Goal: Use online tool/utility: Utilize a website feature to perform a specific function

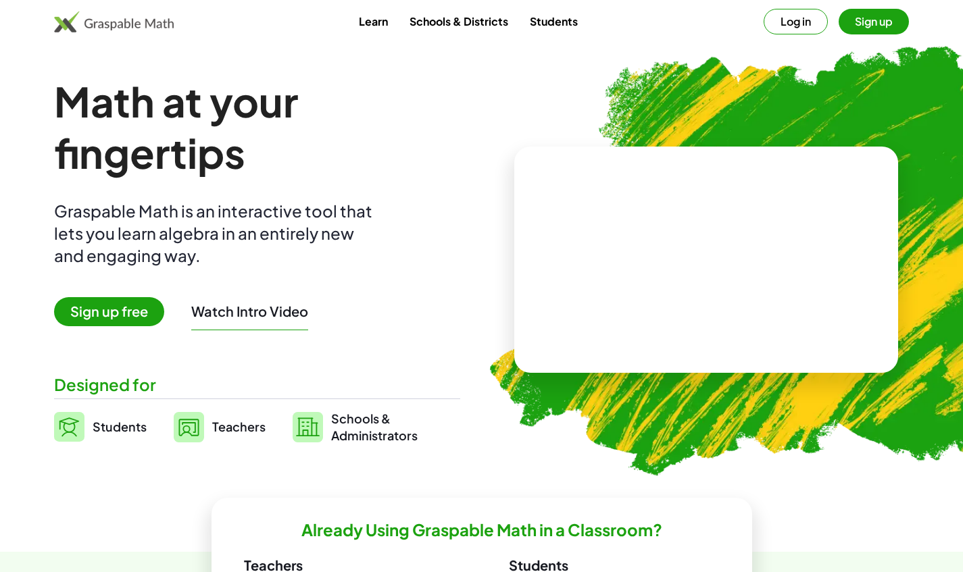
click at [259, 306] on button "Watch Intro Video" at bounding box center [249, 312] width 117 height 18
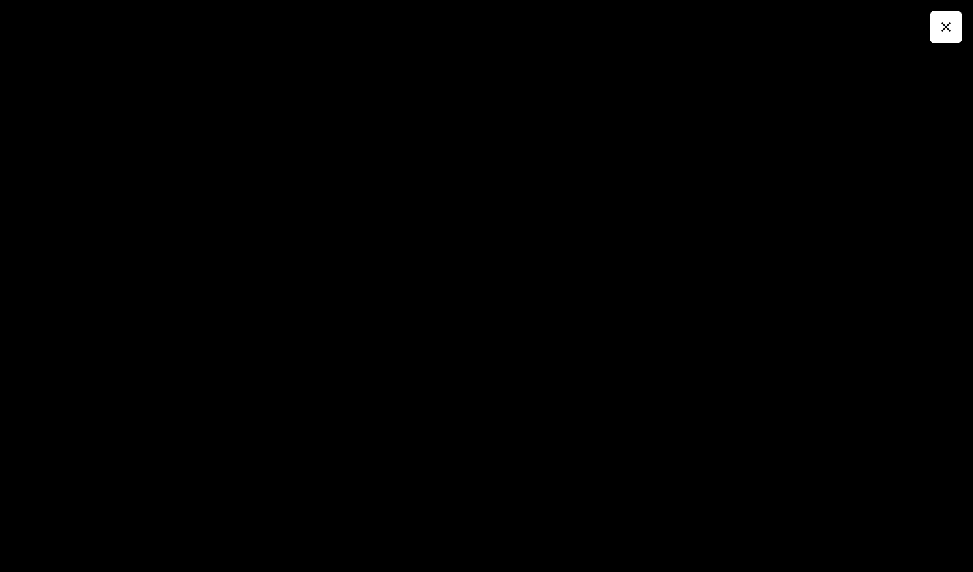
click at [947, 29] on icon "button" at bounding box center [946, 27] width 16 height 16
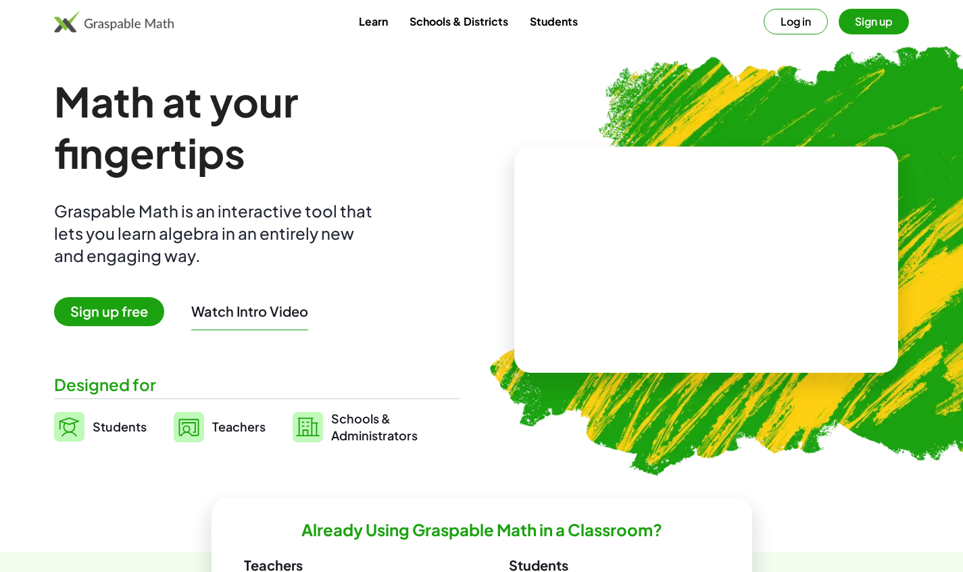
click at [95, 320] on span "Sign up free" at bounding box center [109, 311] width 110 height 29
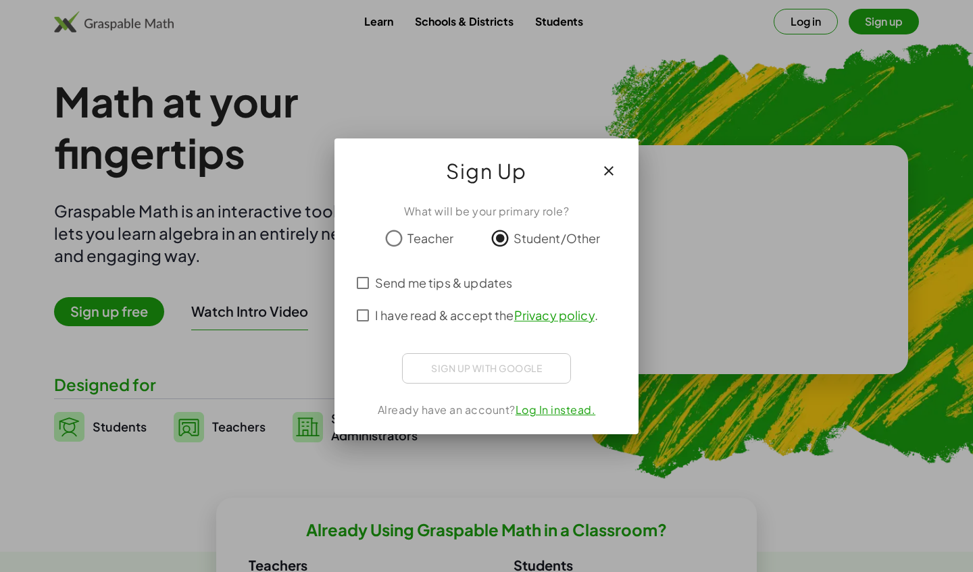
click at [457, 366] on div "Sign up with Google Sign in with Google Sign in with Google. Opens in new tab" at bounding box center [486, 368] width 169 height 30
click at [464, 372] on div "Sign up with Google Sign in with Google Sign in with Google. Opens in new tab" at bounding box center [486, 368] width 169 height 30
click at [452, 372] on div "Sign up with Google Sign in with Google Sign in with Google. Opens in new tab" at bounding box center [486, 368] width 169 height 30
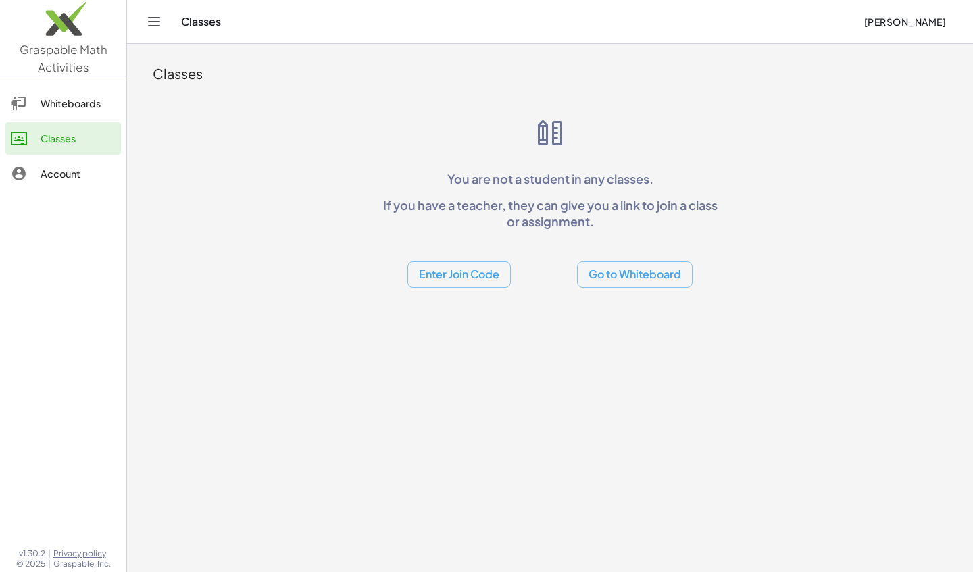
click at [66, 95] on div "Whiteboards" at bounding box center [78, 103] width 75 height 16
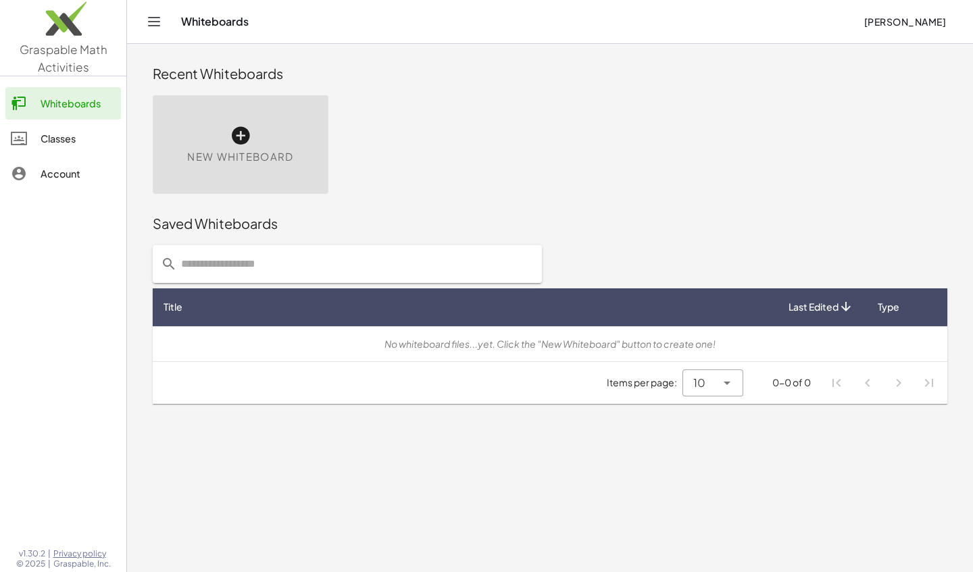
click at [240, 122] on div "New Whiteboard" at bounding box center [241, 144] width 176 height 99
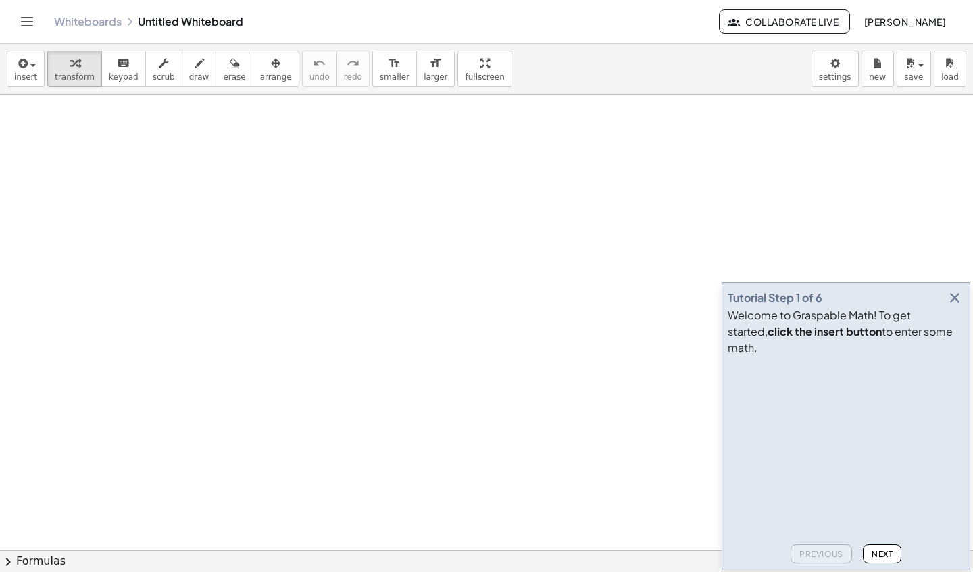
click at [952, 306] on icon "button" at bounding box center [954, 298] width 16 height 16
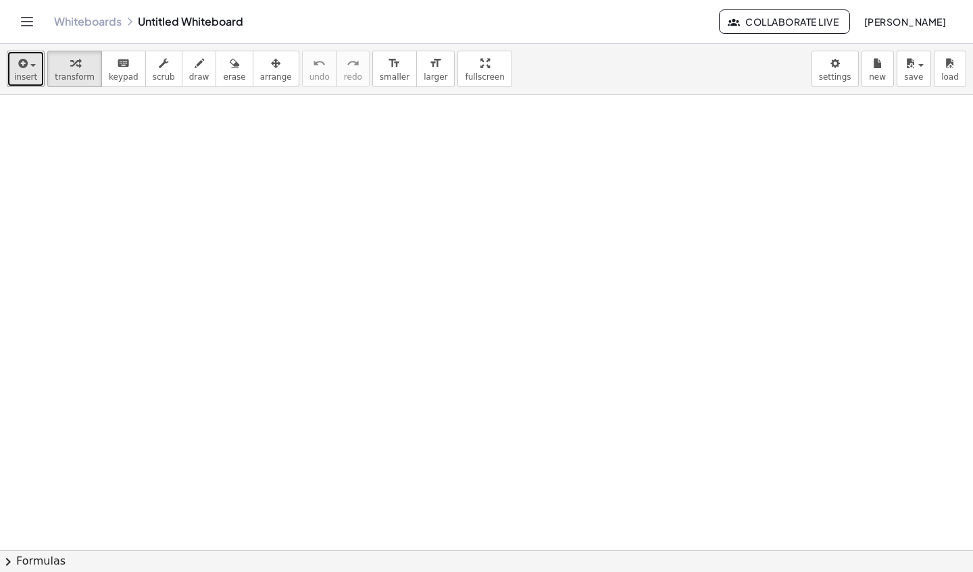
click at [31, 66] on span "button" at bounding box center [32, 65] width 5 height 3
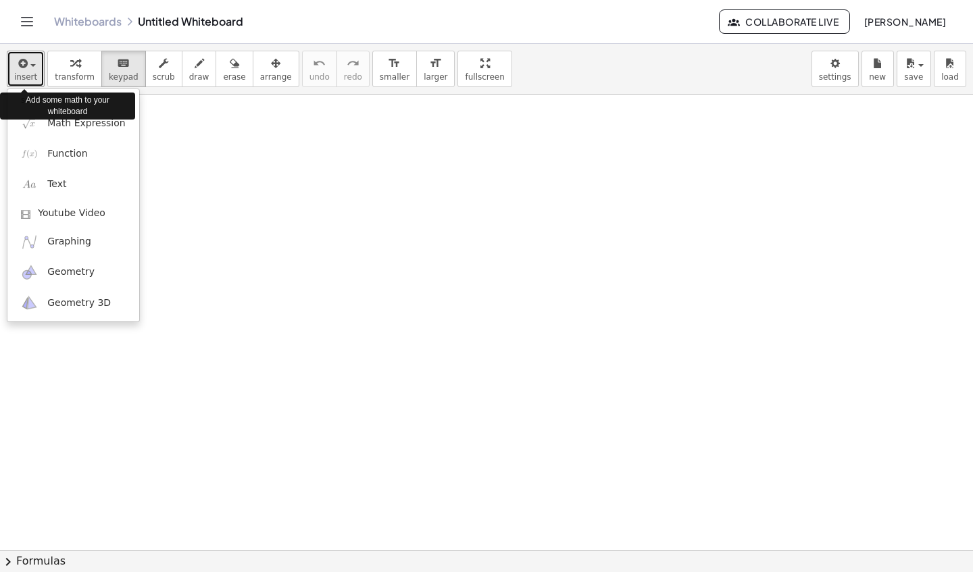
click at [21, 74] on span "insert" at bounding box center [25, 76] width 23 height 9
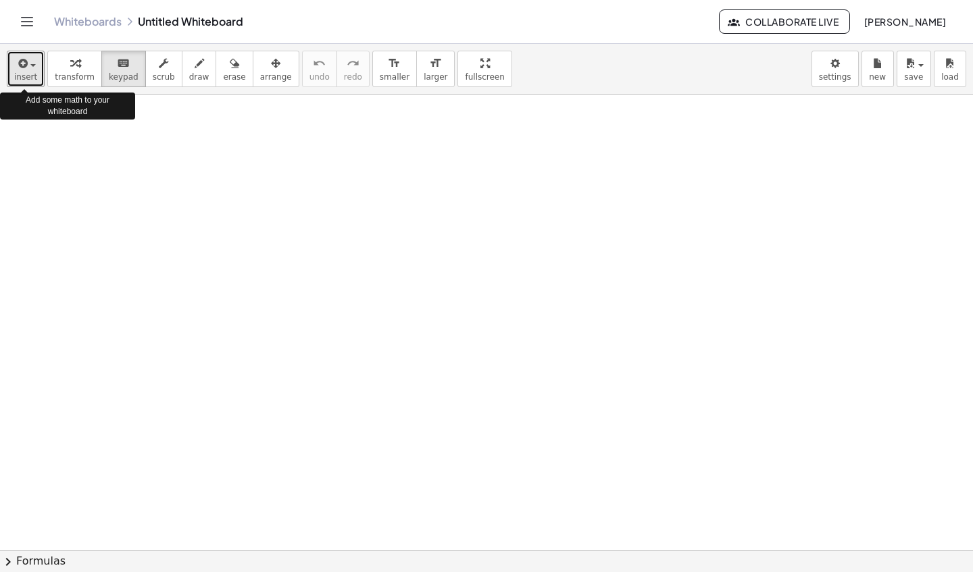
click at [9, 66] on button "insert" at bounding box center [26, 69] width 38 height 36
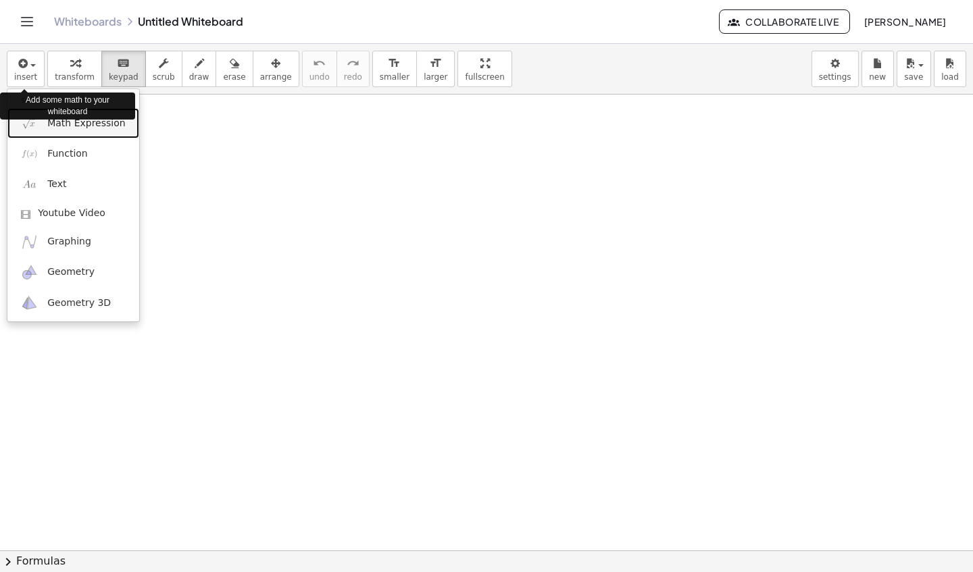
click at [76, 133] on link "Math Expression" at bounding box center [73, 123] width 132 height 30
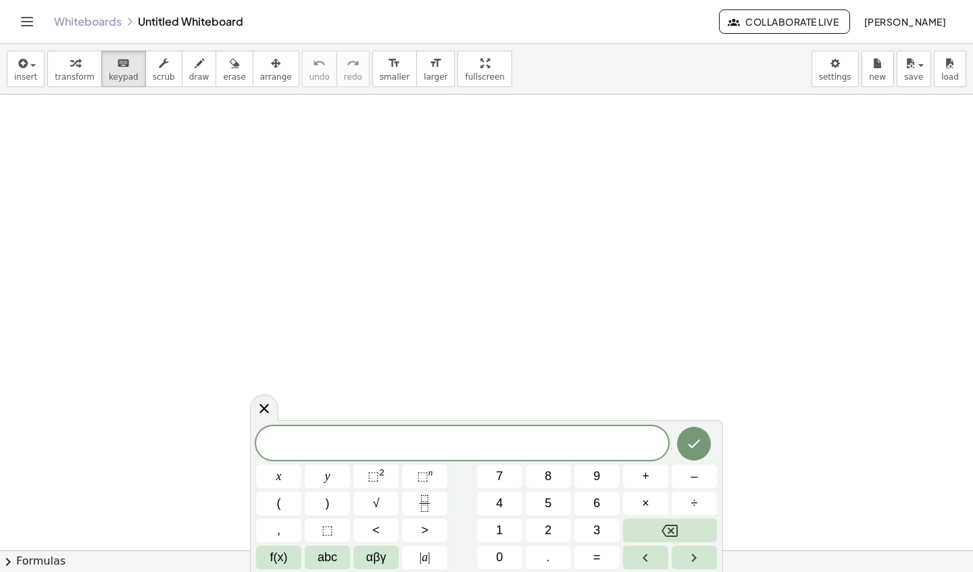
click at [499, 480] on span "7" at bounding box center [499, 477] width 7 height 18
click at [649, 503] on span "×" at bounding box center [645, 504] width 7 height 18
click at [546, 506] on span "5" at bounding box center [548, 504] width 7 height 18
click at [548, 503] on span "5" at bounding box center [548, 504] width 7 height 18
click at [593, 564] on span "=" at bounding box center [596, 558] width 7 height 18
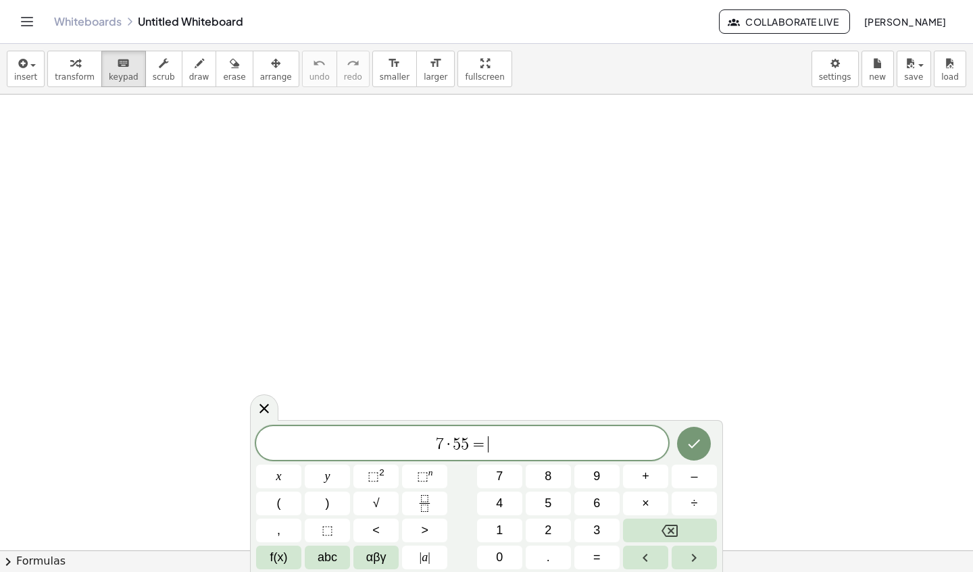
click at [263, 406] on icon at bounding box center [264, 409] width 16 height 16
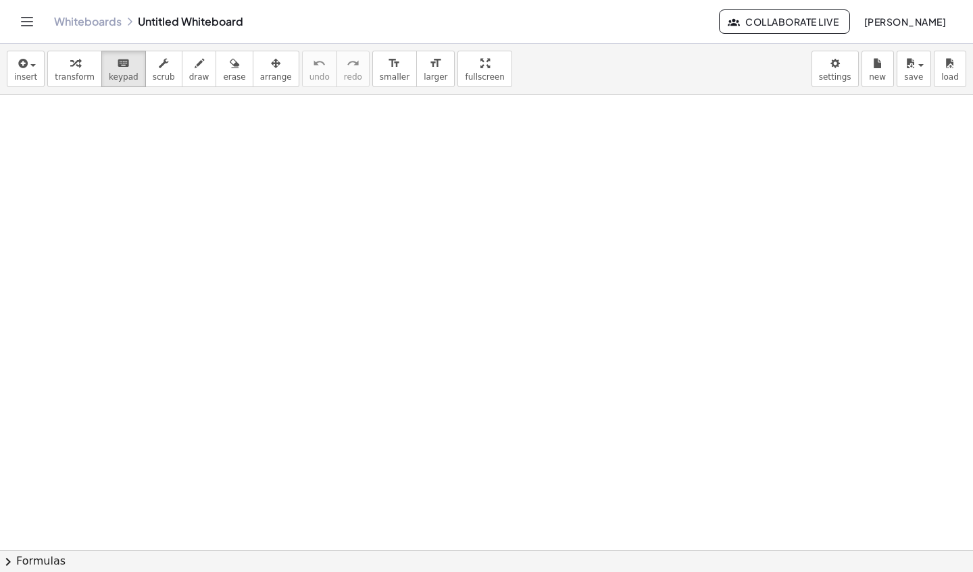
click at [25, 18] on icon "Toggle navigation" at bounding box center [27, 22] width 16 height 16
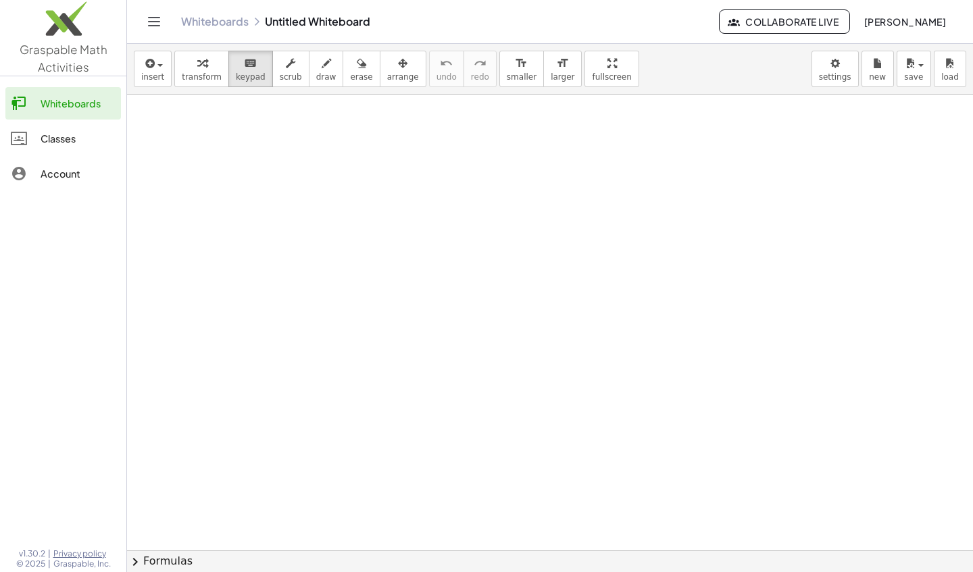
click at [43, 105] on div "Whiteboards" at bounding box center [78, 103] width 75 height 16
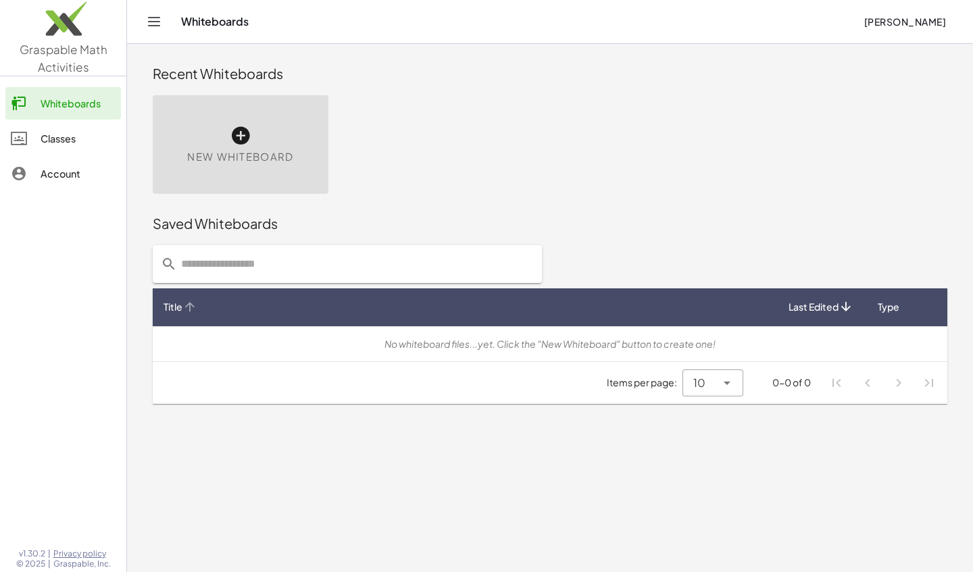
click at [345, 307] on div "Title" at bounding box center [464, 307] width 603 height 14
click at [213, 149] on div "New Whiteboard" at bounding box center [241, 144] width 176 height 99
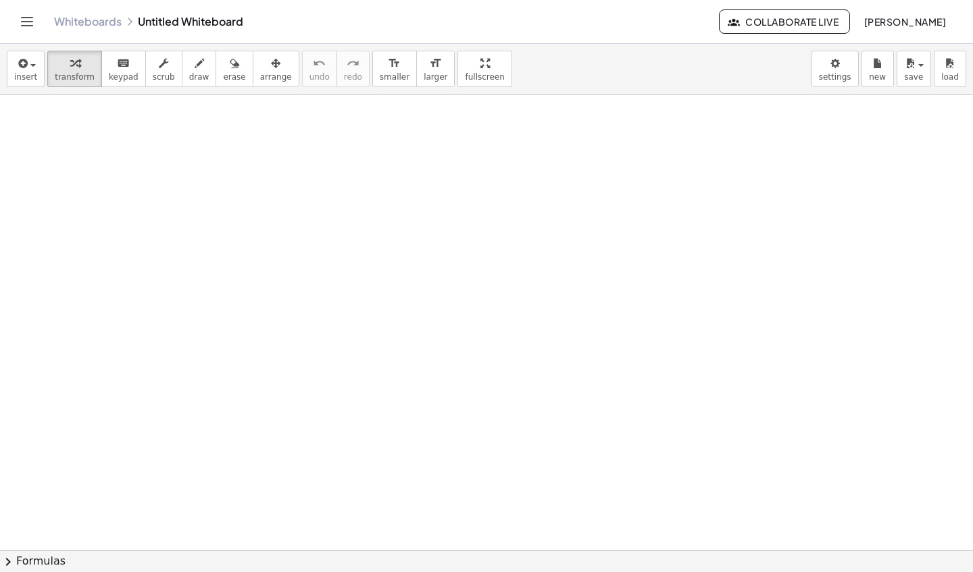
scroll to position [5, 0]
click at [24, 77] on span "insert" at bounding box center [25, 76] width 23 height 9
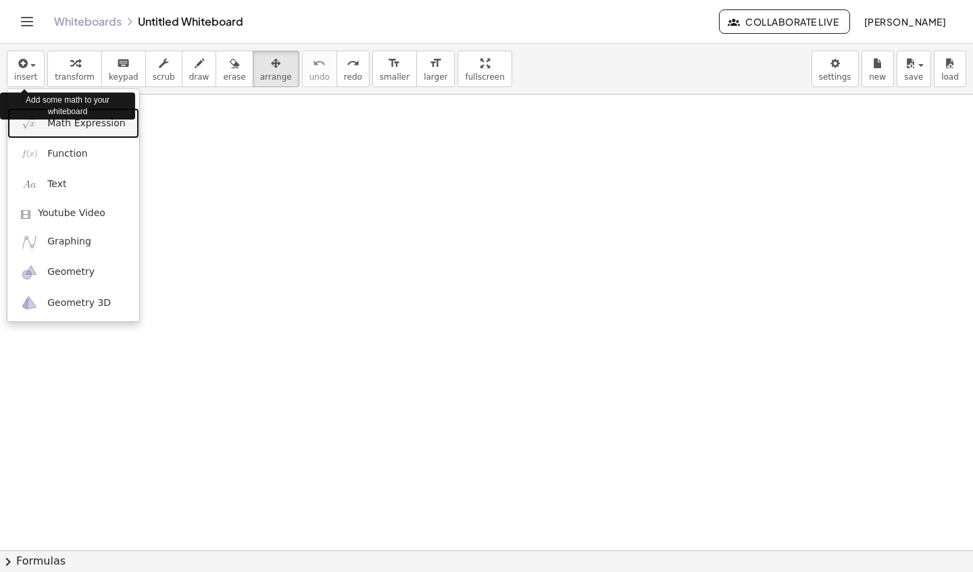
click at [95, 130] on link "Math Expression" at bounding box center [73, 123] width 132 height 30
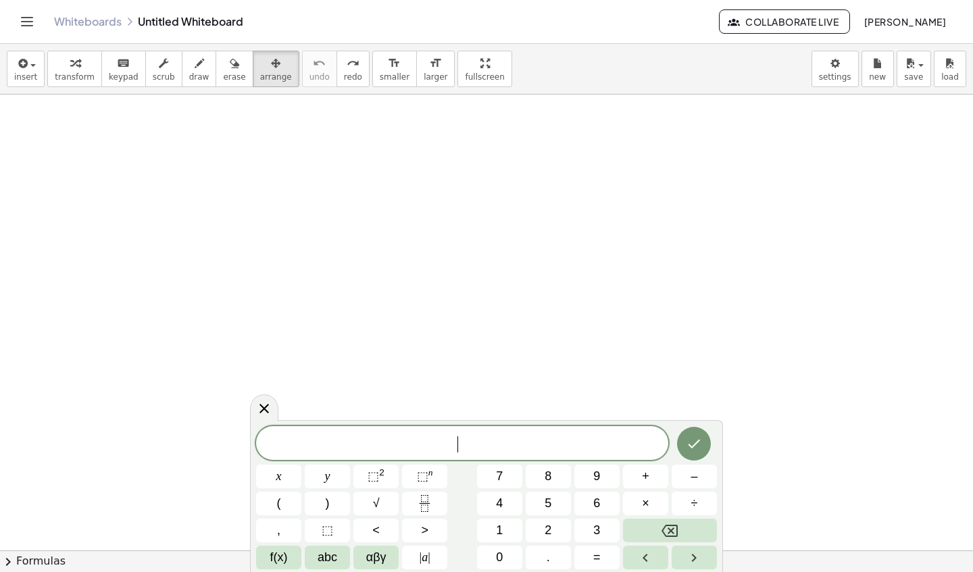
click at [547, 503] on span "5" at bounding box center [548, 504] width 7 height 18
click at [548, 476] on span "8" at bounding box center [548, 477] width 7 height 18
click at [597, 478] on span "9" at bounding box center [596, 477] width 7 height 18
click at [648, 507] on span "×" at bounding box center [645, 504] width 7 height 18
click at [601, 533] on button "3" at bounding box center [596, 531] width 45 height 24
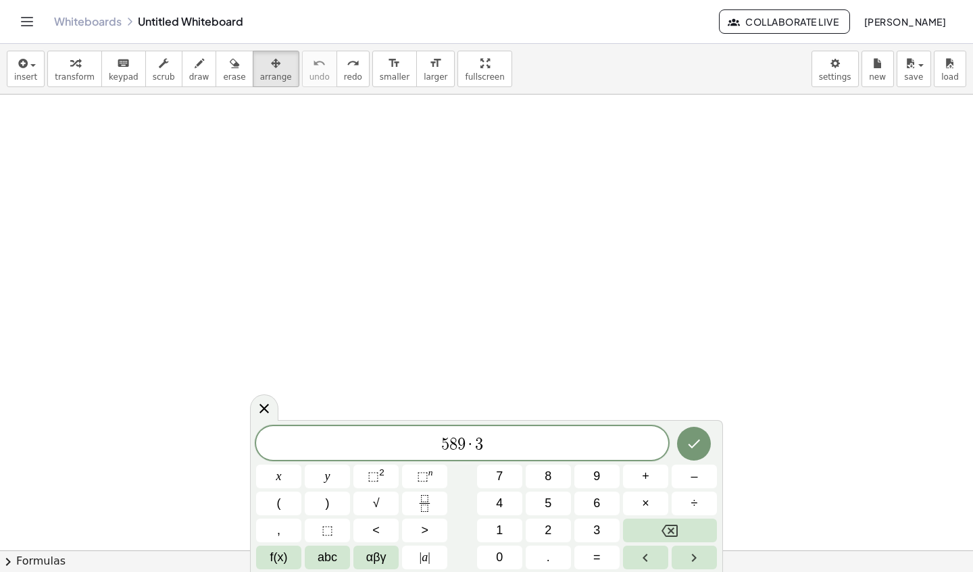
click at [694, 438] on icon "Done" at bounding box center [694, 444] width 16 height 16
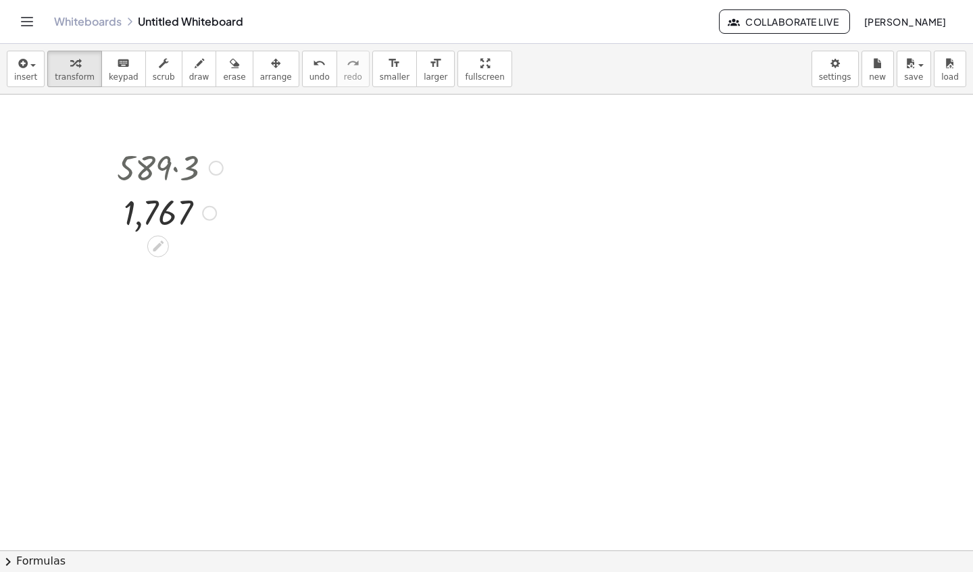
click at [166, 252] on div at bounding box center [158, 247] width 22 height 22
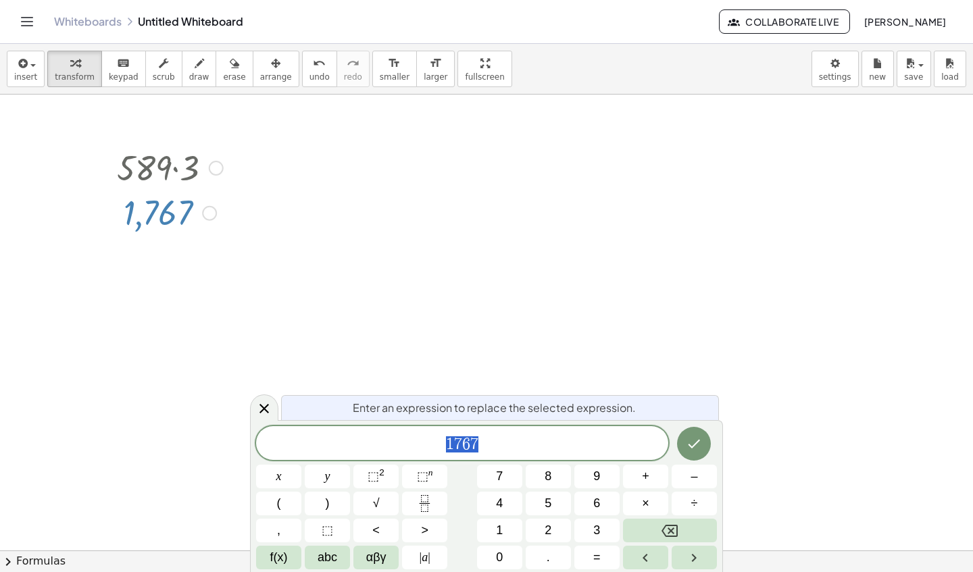
click at [328, 534] on span "⬚" at bounding box center [327, 531] width 11 height 18
click at [328, 530] on span "⬚" at bounding box center [327, 531] width 11 height 18
click at [327, 549] on span "abc" at bounding box center [328, 558] width 20 height 18
click at [623, 540] on button "Backspace" at bounding box center [670, 531] width 94 height 24
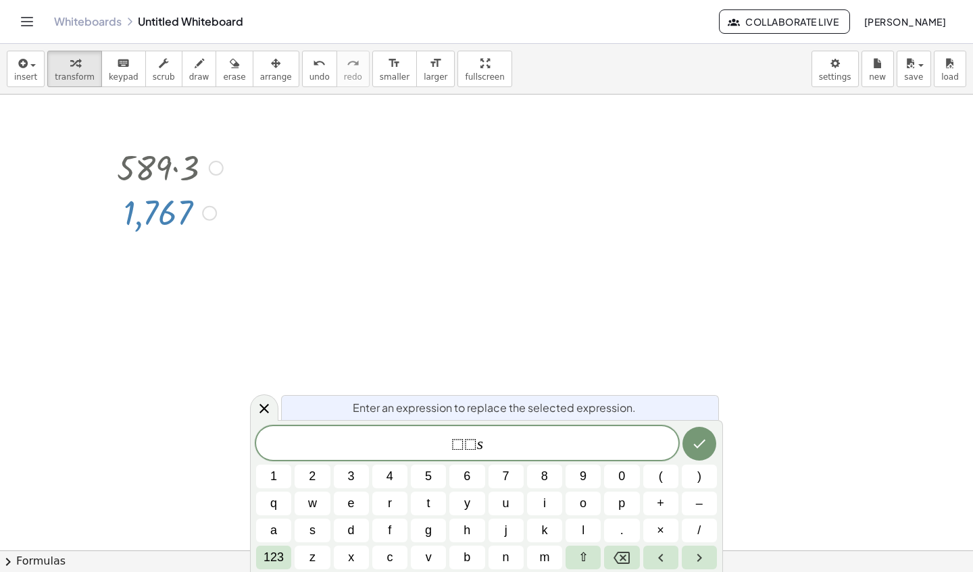
click at [699, 446] on icon "Done" at bounding box center [699, 444] width 12 height 9
